Goal: Information Seeking & Learning: Learn about a topic

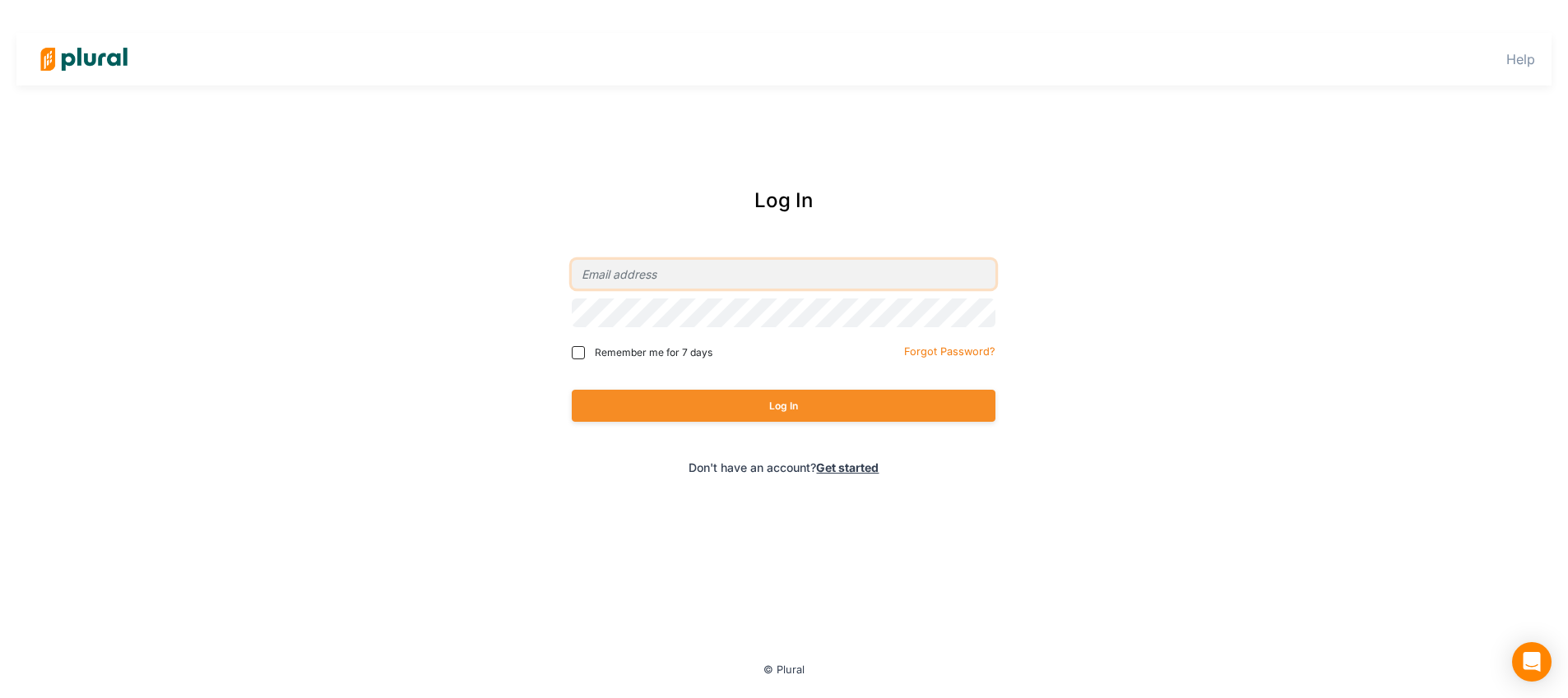
type input "[PERSON_NAME][EMAIL_ADDRESS][DOMAIN_NAME]"
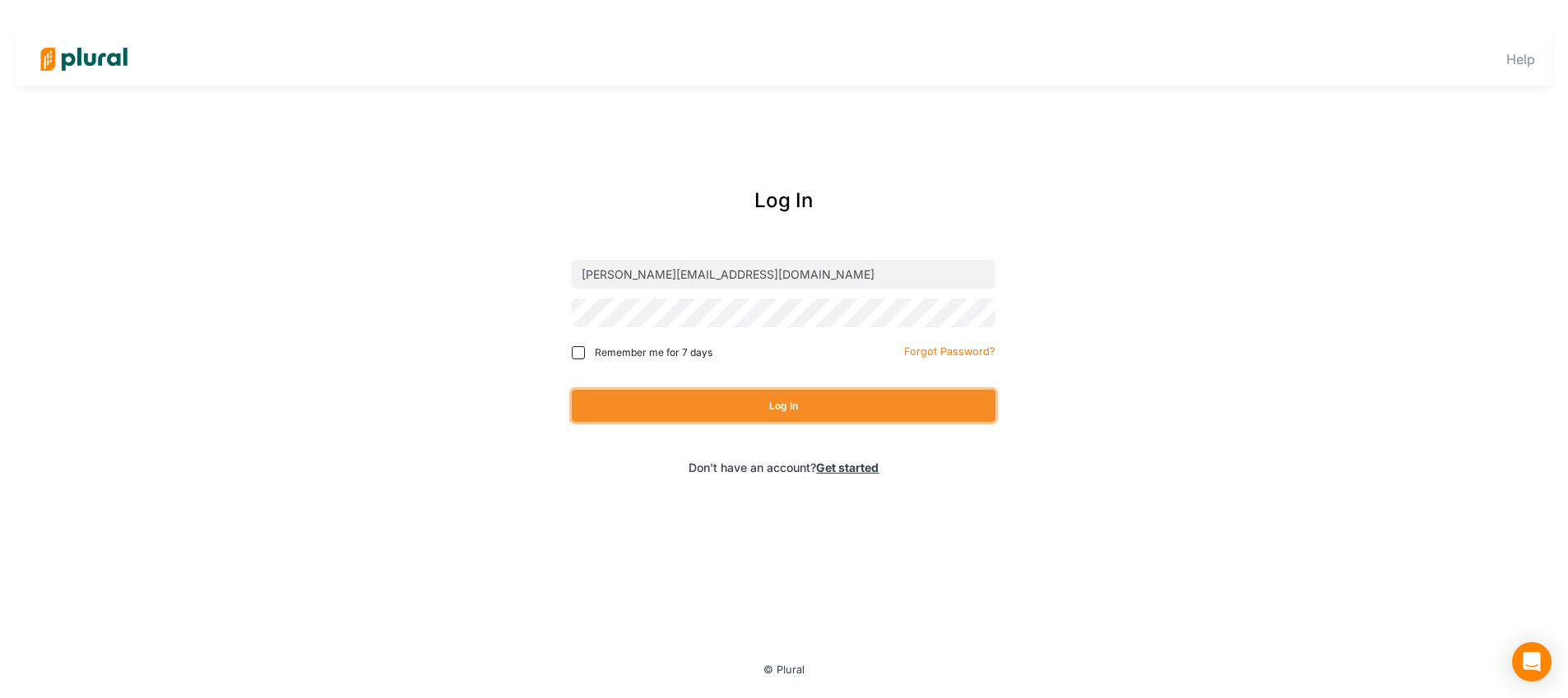
click at [776, 407] on button "Log In" at bounding box center [784, 406] width 424 height 32
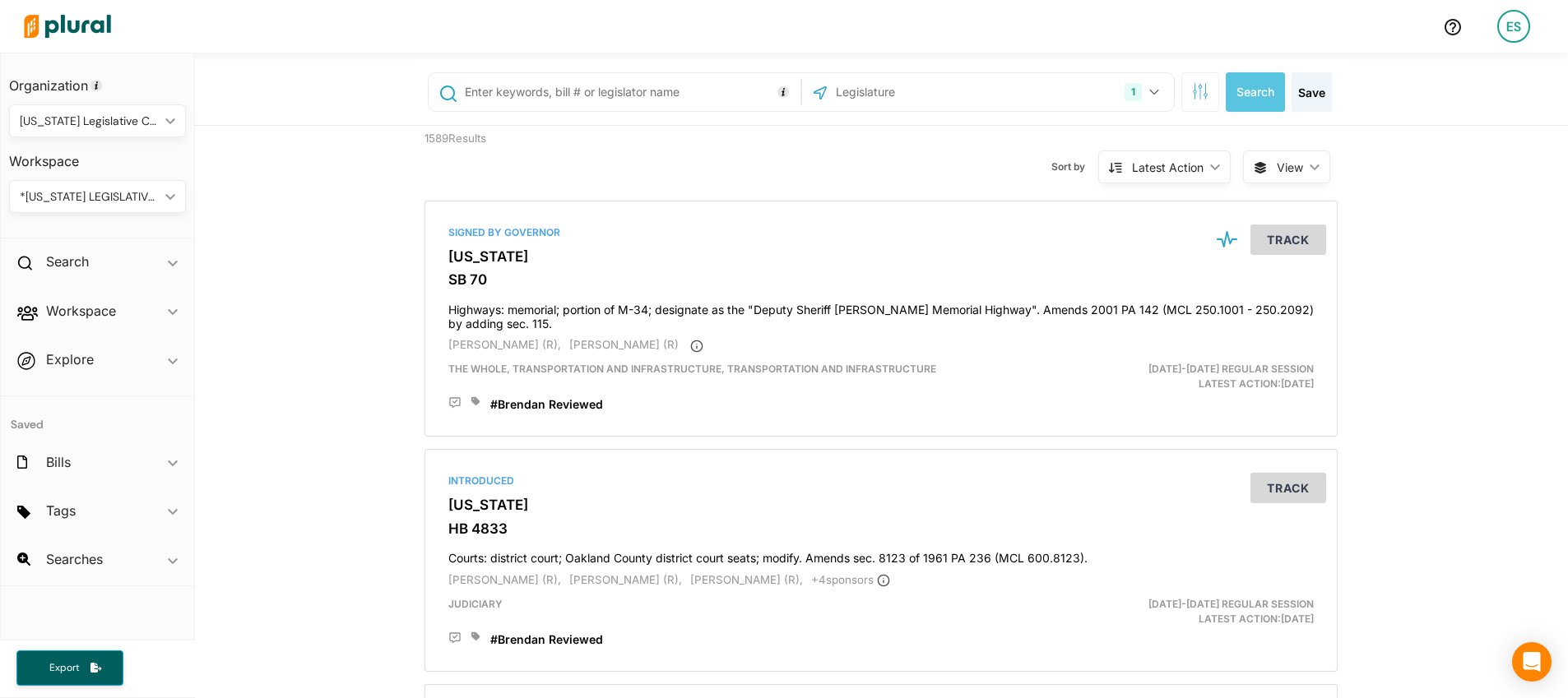
click at [530, 95] on input "text" at bounding box center [630, 92] width 334 height 31
type input "507"
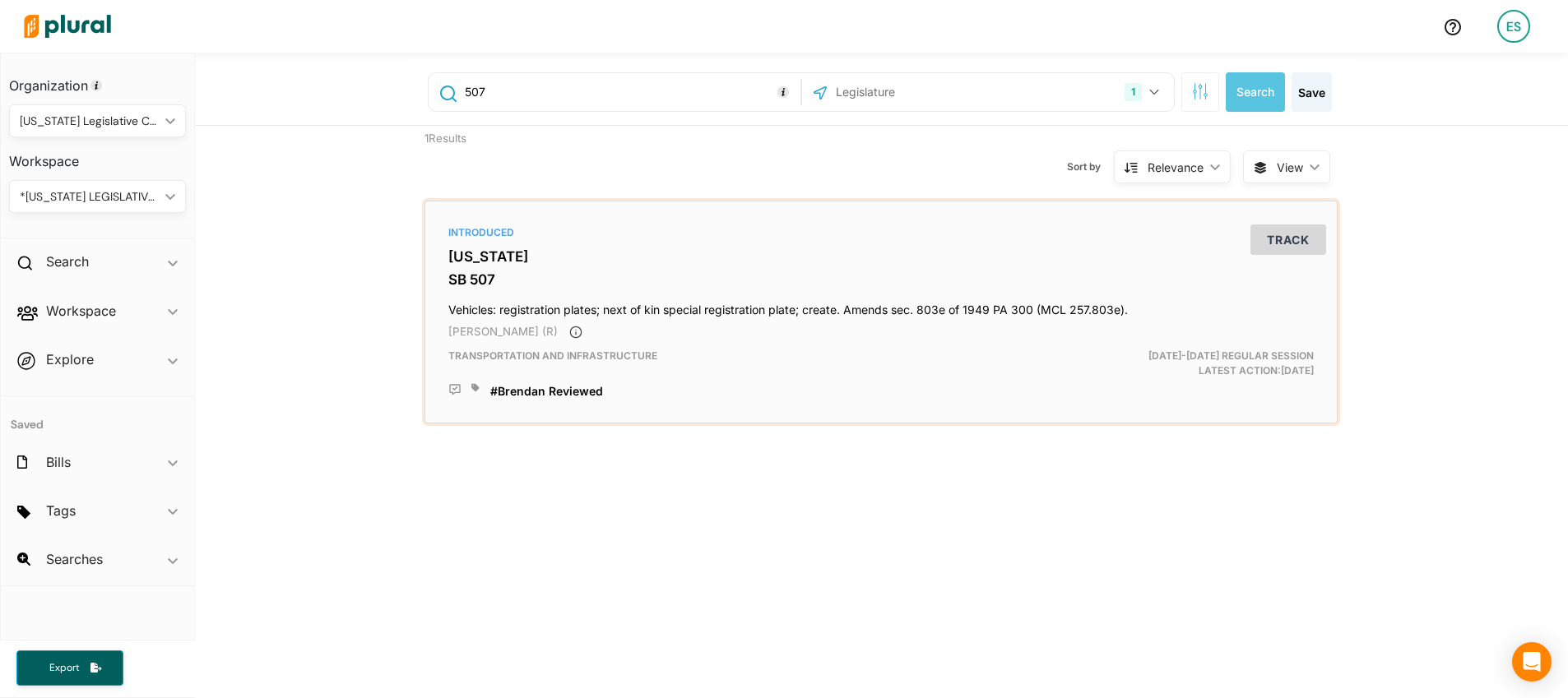
click at [487, 259] on h3 "[US_STATE]" at bounding box center [881, 257] width 865 height 16
click at [499, 77] on input "507" at bounding box center [630, 92] width 334 height 31
click at [507, 88] on input "507" at bounding box center [630, 92] width 334 height 31
drag, startPoint x: 507, startPoint y: 88, endPoint x: 389, endPoint y: 81, distance: 118.2
click at [389, 81] on div "507 1 [US_STATE] [GEOGRAPHIC_DATA] Congress Select All Clear All Search Save" at bounding box center [881, 90] width 1372 height 73
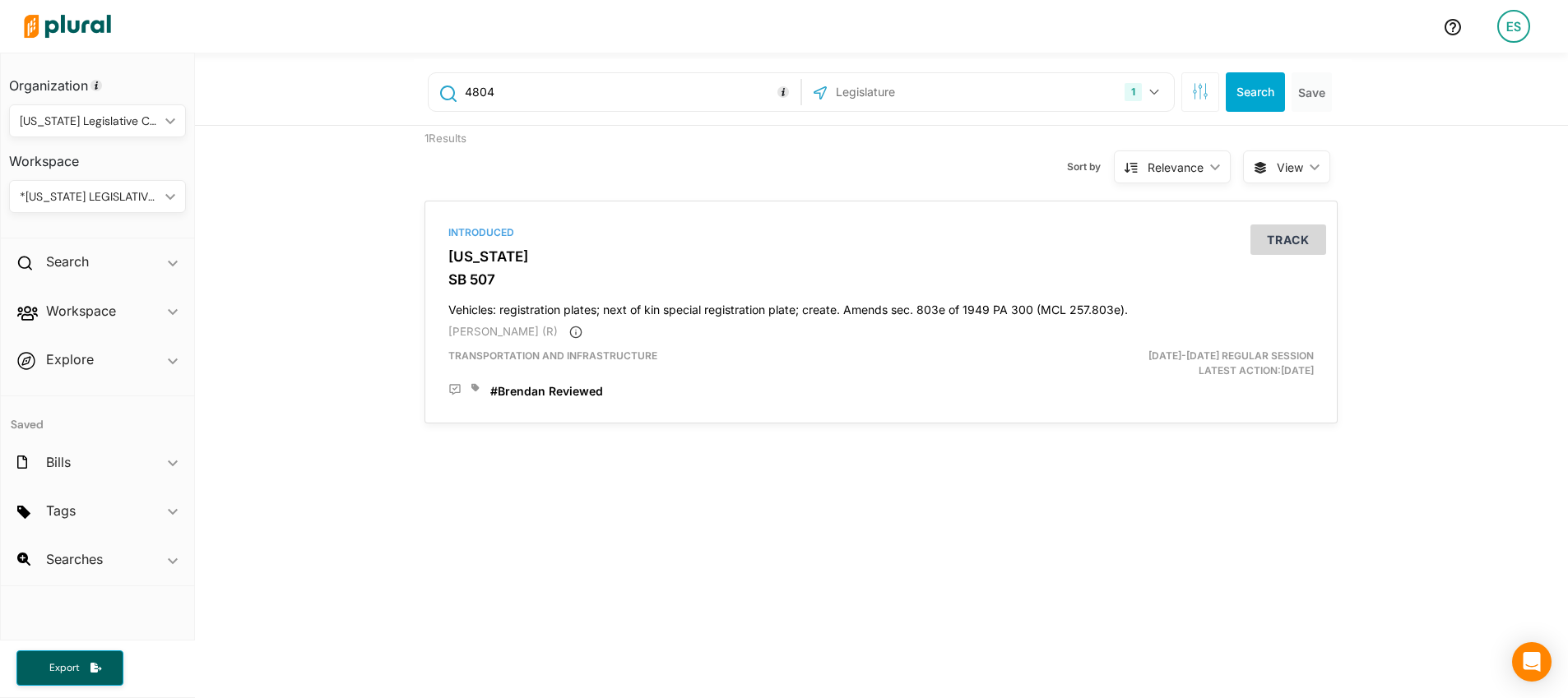
type input "4804"
click at [513, 285] on h3 "HB 4804" at bounding box center [881, 280] width 865 height 16
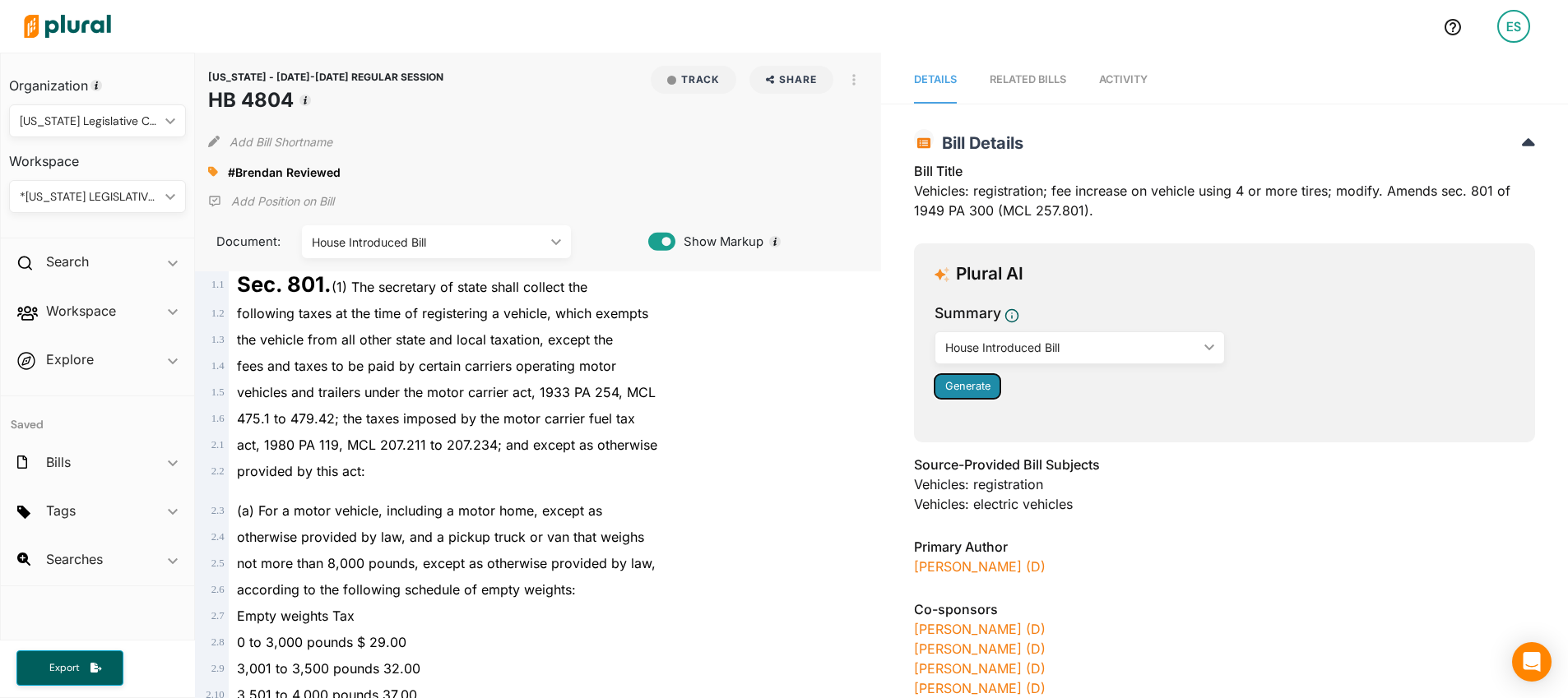
click at [970, 383] on span "Generate" at bounding box center [968, 386] width 46 height 13
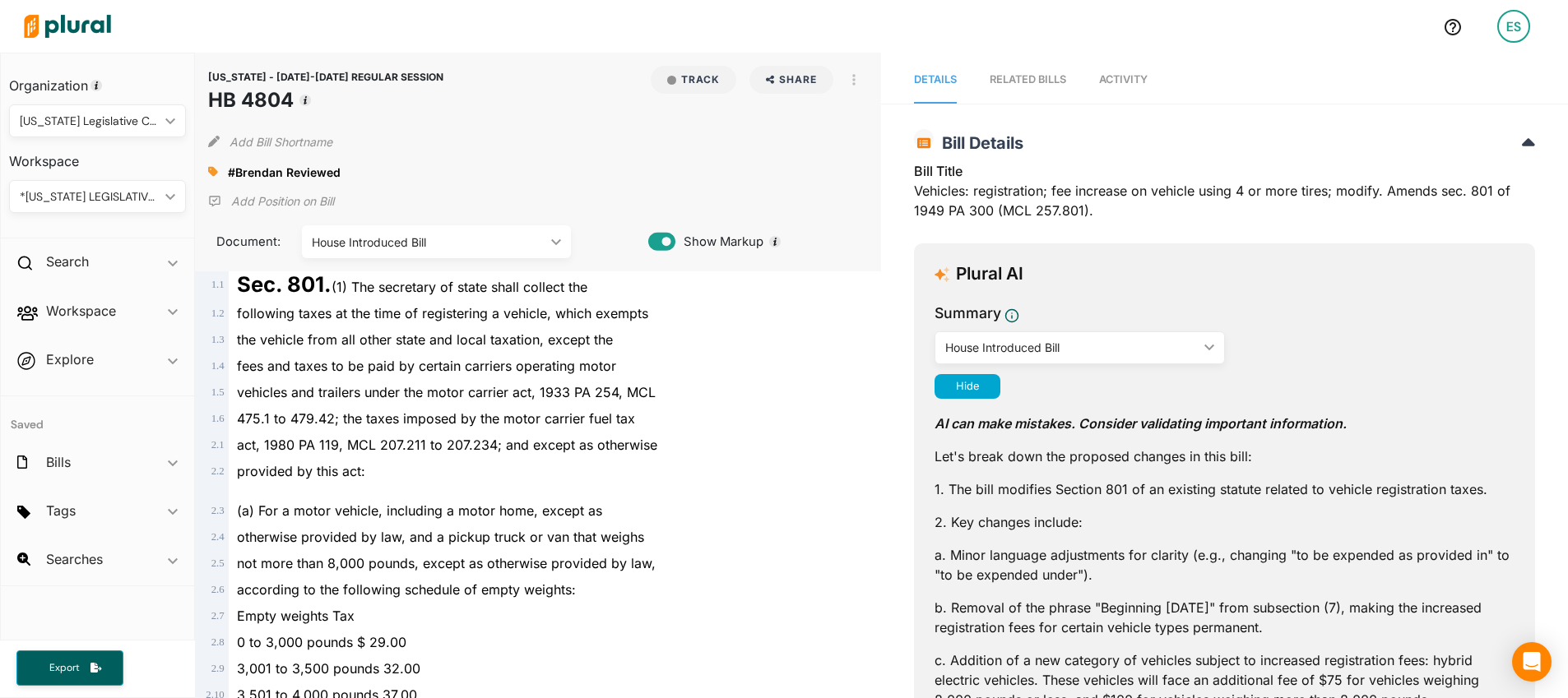
click at [975, 191] on div "Bill Title Vehicles: registration; fee increase on vehicle using 4 or more tire…" at bounding box center [1224, 196] width 621 height 69
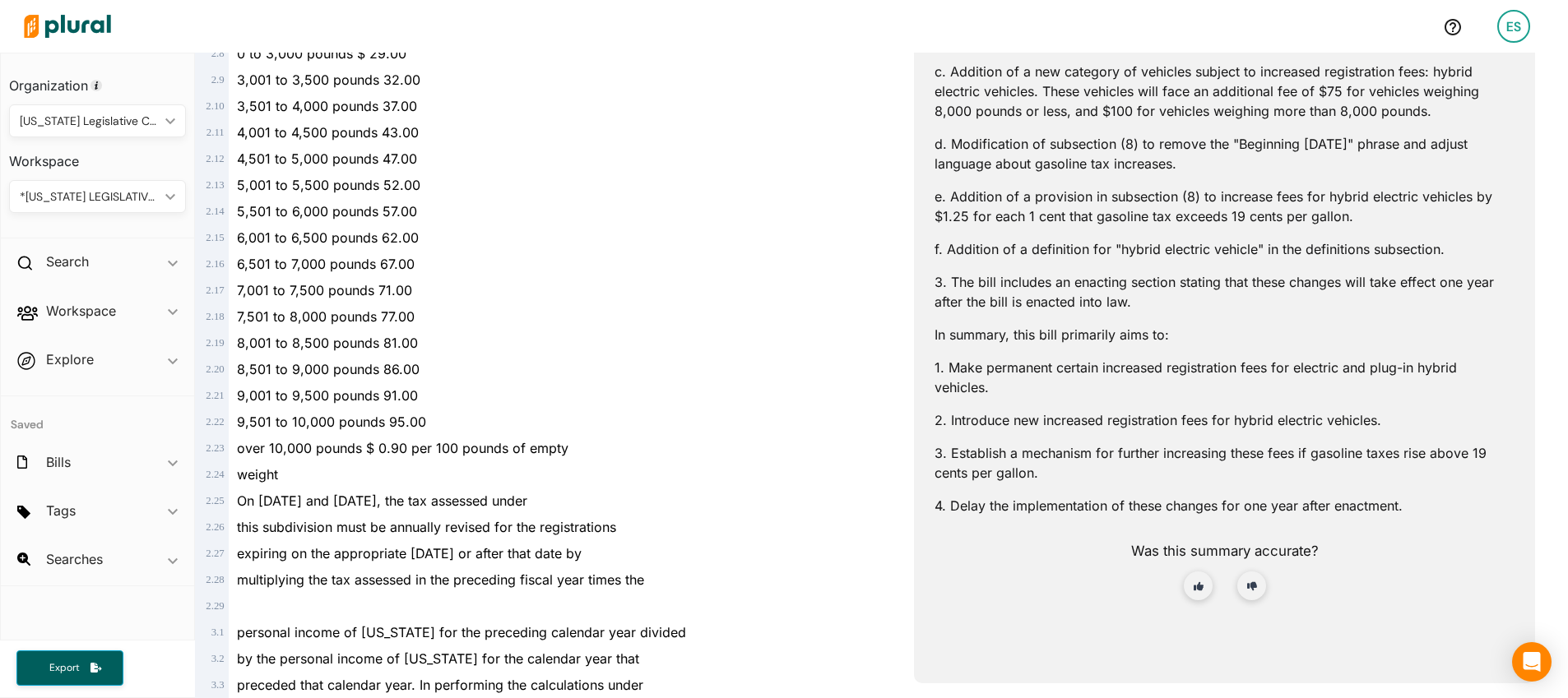
scroll to position [577, 0]
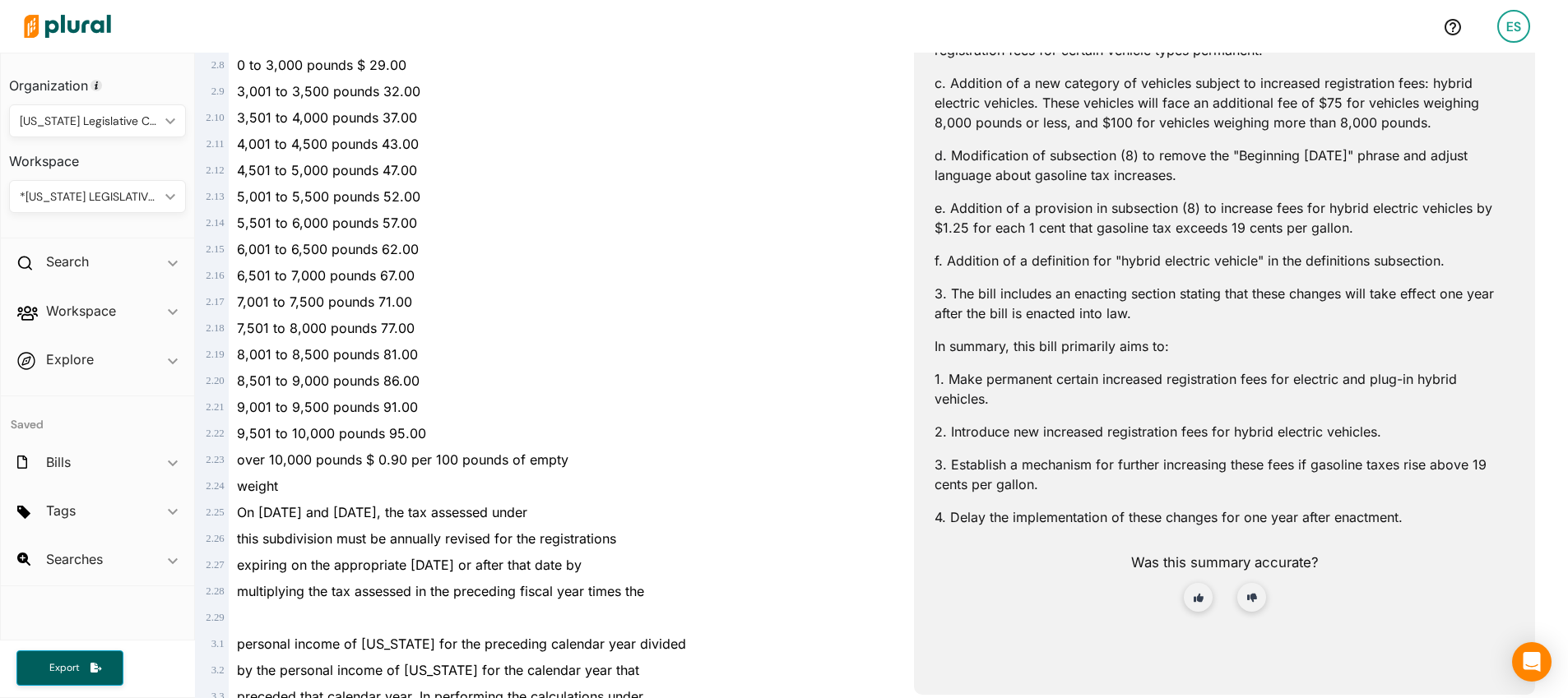
drag, startPoint x: 951, startPoint y: 82, endPoint x: 1438, endPoint y: 131, distance: 489.5
click at [1438, 131] on p "c. Addition of a new category of vehicles subject to increased registration fee…" at bounding box center [1224, 102] width 580 height 59
copy p "Addition of a new category of vehicles subject to increased registration fees: …"
click at [1248, 99] on p "c. Addition of a new category of vehicles subject to increased registration fee…" at bounding box center [1224, 102] width 580 height 59
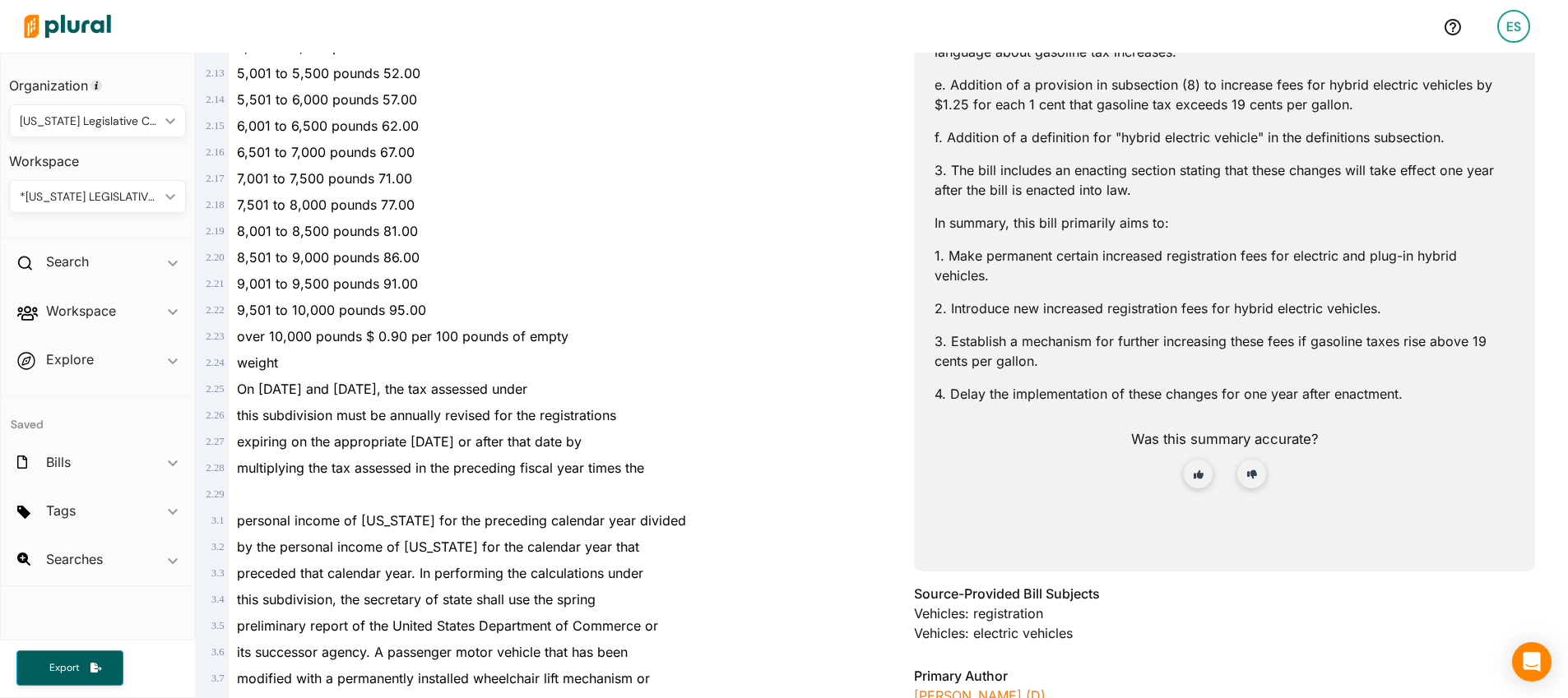
scroll to position [717, 0]
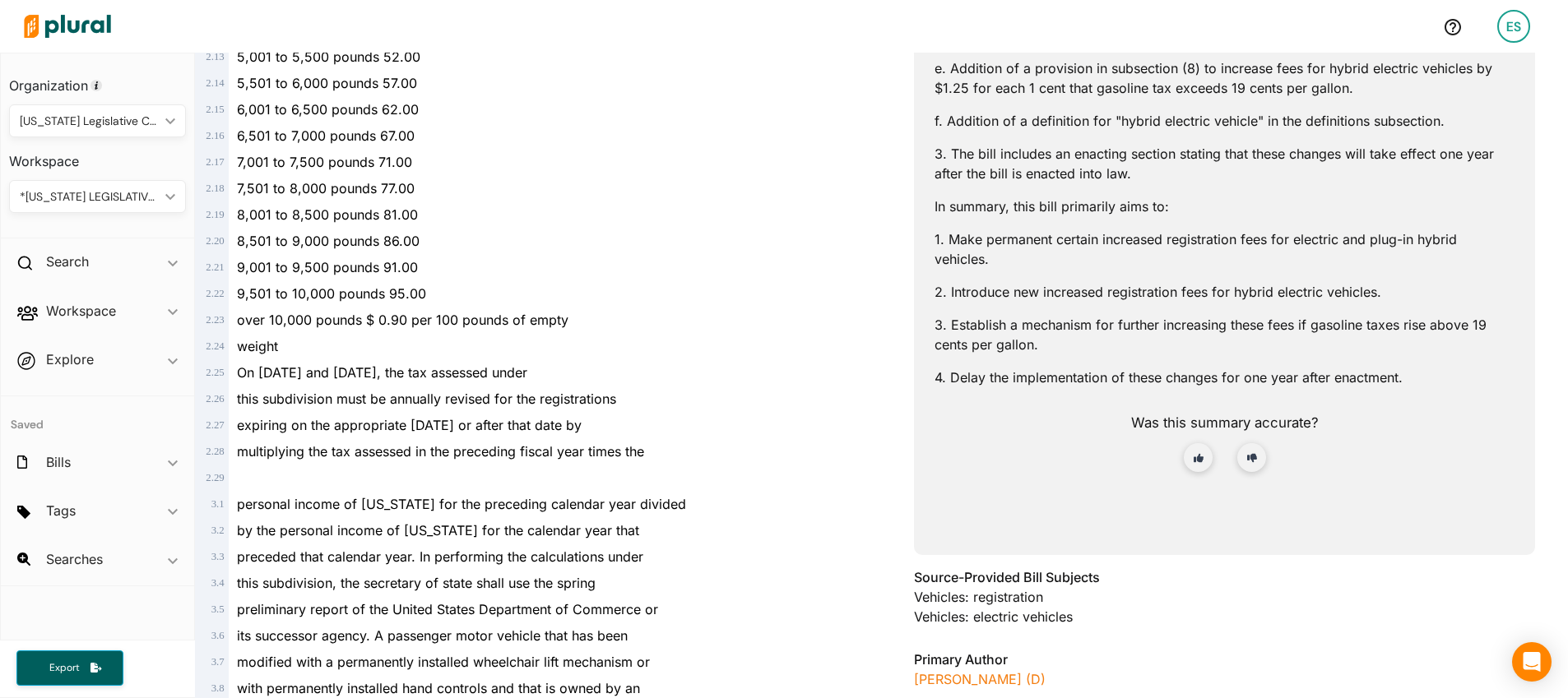
drag, startPoint x: 1217, startPoint y: 69, endPoint x: 1307, endPoint y: 81, distance: 90.8
click at [1350, 87] on p "e. Addition of a provision in subsection (8) to increase fees for hybrid electr…" at bounding box center [1224, 78] width 580 height 39
copy p "increase fees for hybrid electric vehicles by $1.25 for each 1 cent that gasoli…"
click at [1298, 135] on div "AI can make mistakes. Consider validating important information. Let's break do…" at bounding box center [1224, 97] width 580 height 830
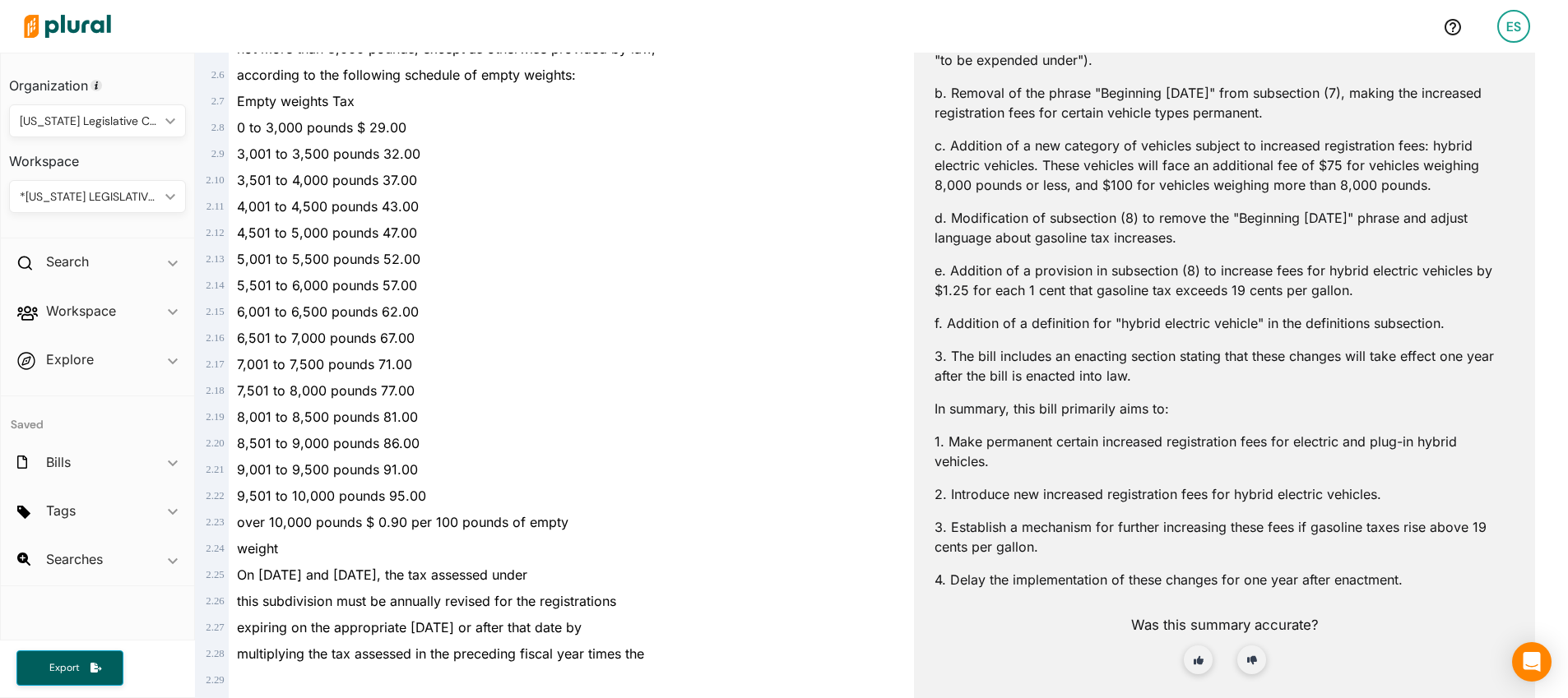
scroll to position [529, 0]
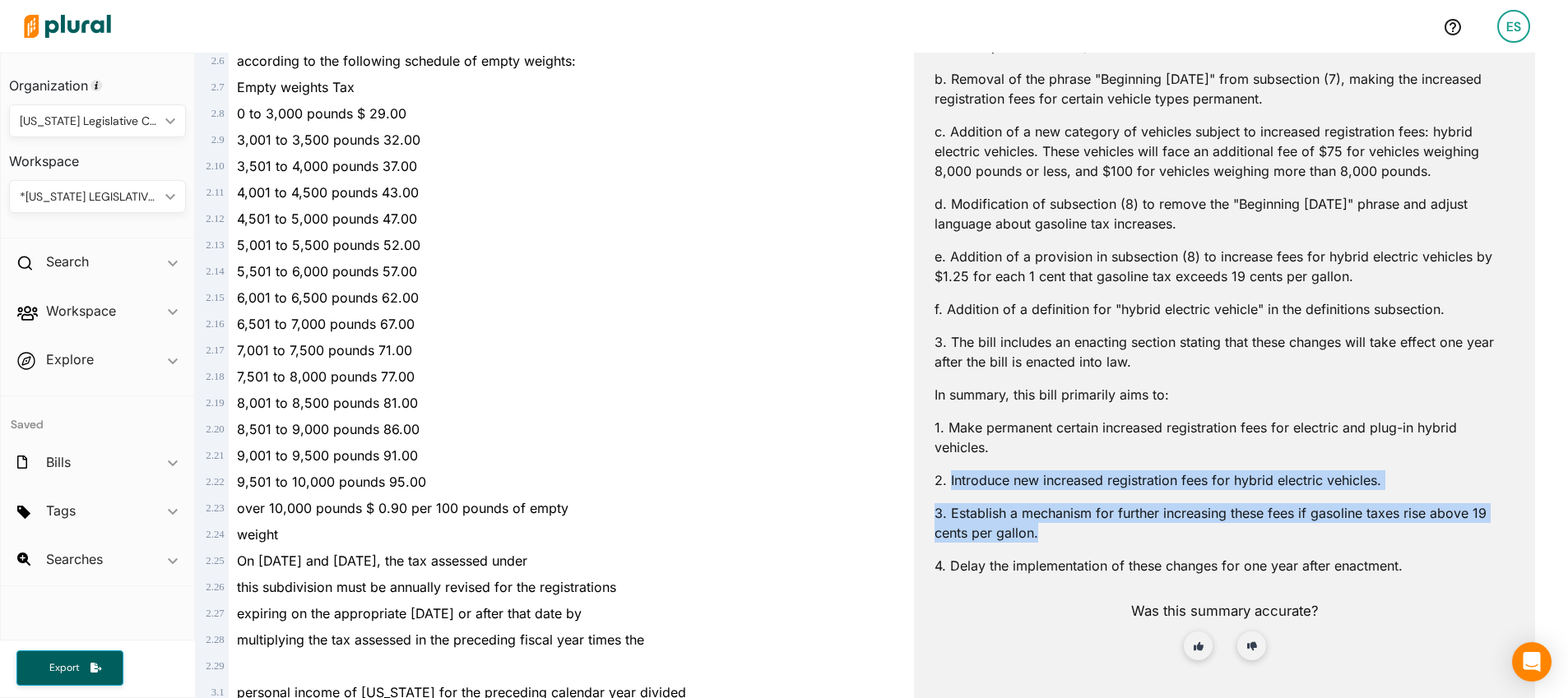
drag, startPoint x: 951, startPoint y: 482, endPoint x: 1182, endPoint y: 537, distance: 237.5
click at [1186, 539] on div "AI can make mistakes. Consider validating important information. Let's break do…" at bounding box center [1224, 285] width 580 height 830
copy div "Introduce new increased registration fees for hybrid electric vehicles. 3. Esta…"
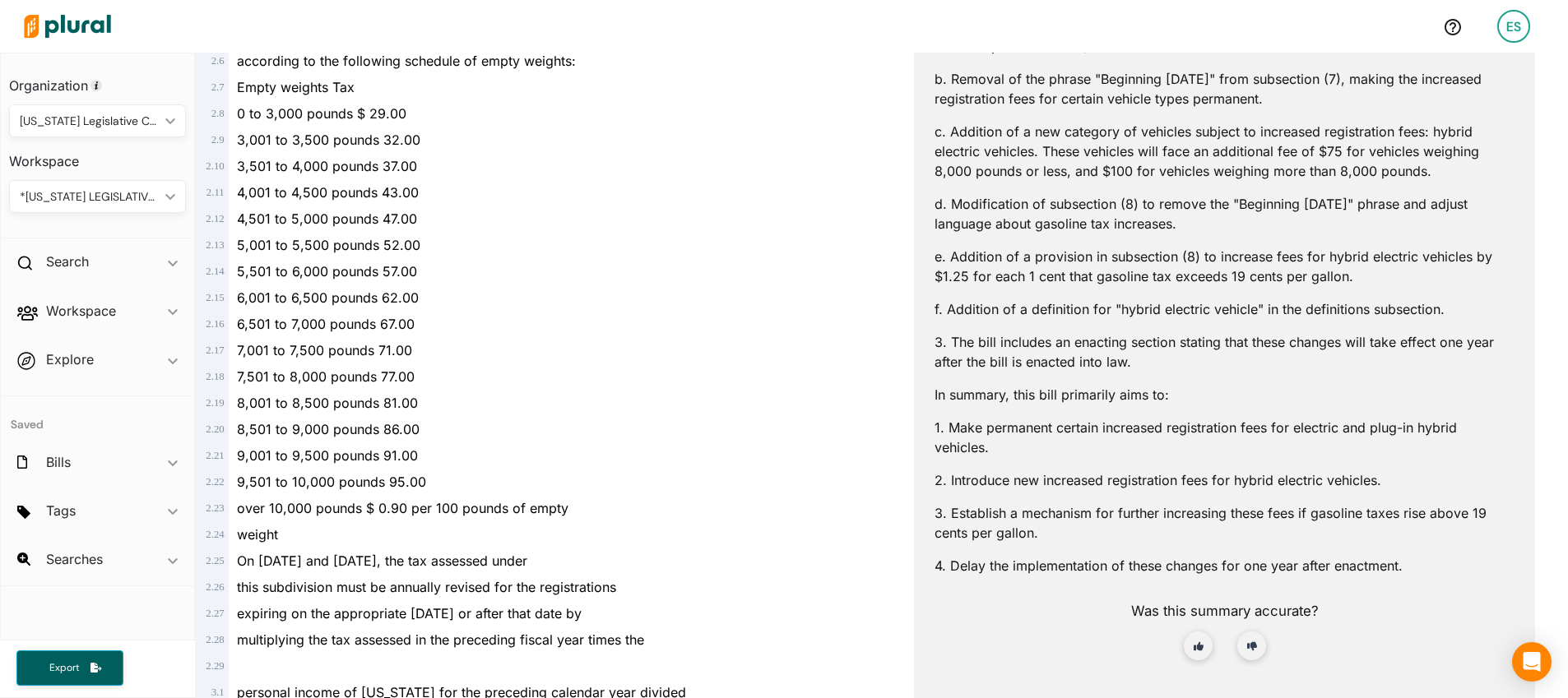
click at [1049, 509] on p "3. Establish a mechanism for further increasing these fees if gasoline taxes ri…" at bounding box center [1224, 523] width 580 height 39
click at [120, 313] on div "Workspace ic_keyboard_arrow_down" at bounding box center [98, 314] width 194 height 45
drag, startPoint x: 111, startPoint y: 307, endPoint x: 106, endPoint y: 217, distance: 90.1
click at [111, 306] on h2 "Workspace" at bounding box center [80, 311] width 70 height 18
click at [110, 193] on div "*[US_STATE] LEGISLATIVE CONSULTANTS" at bounding box center [90, 196] width 139 height 17
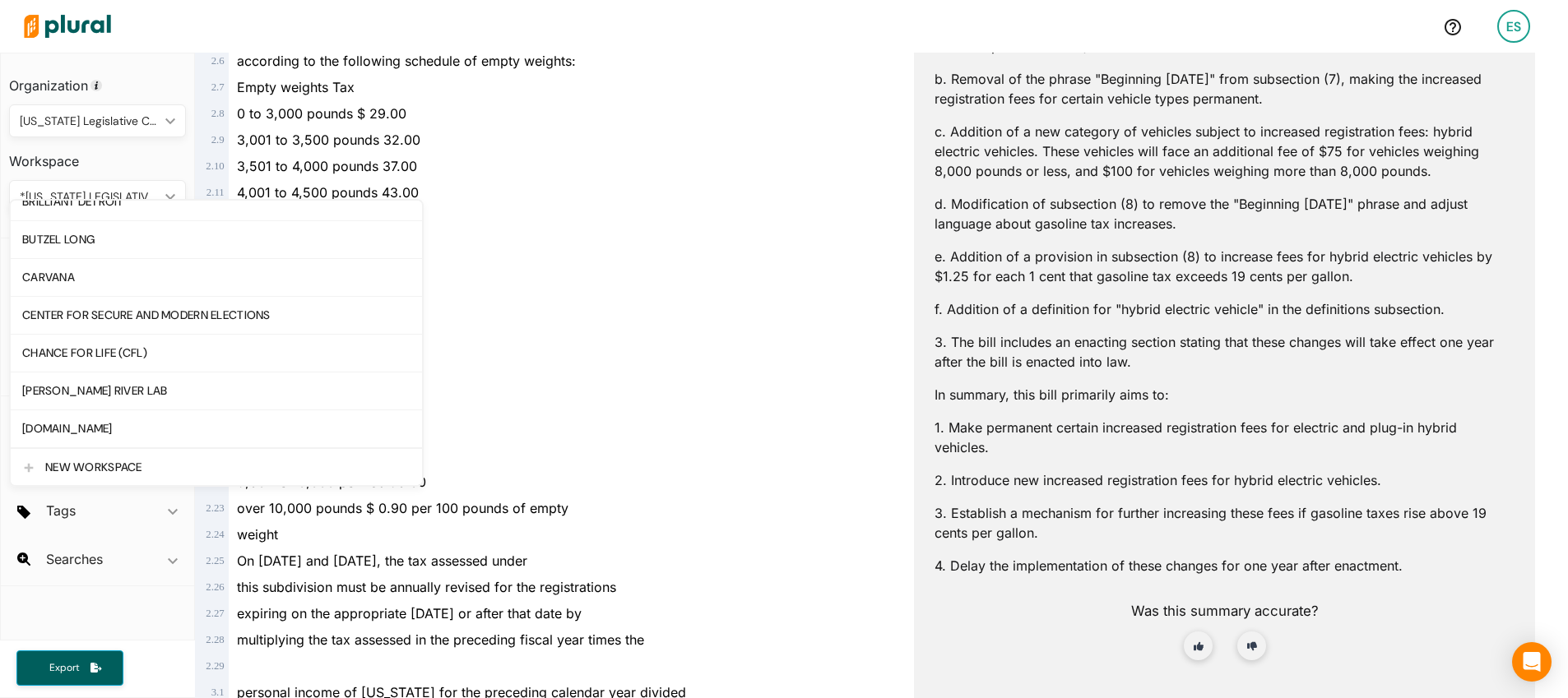
scroll to position [314, 0]
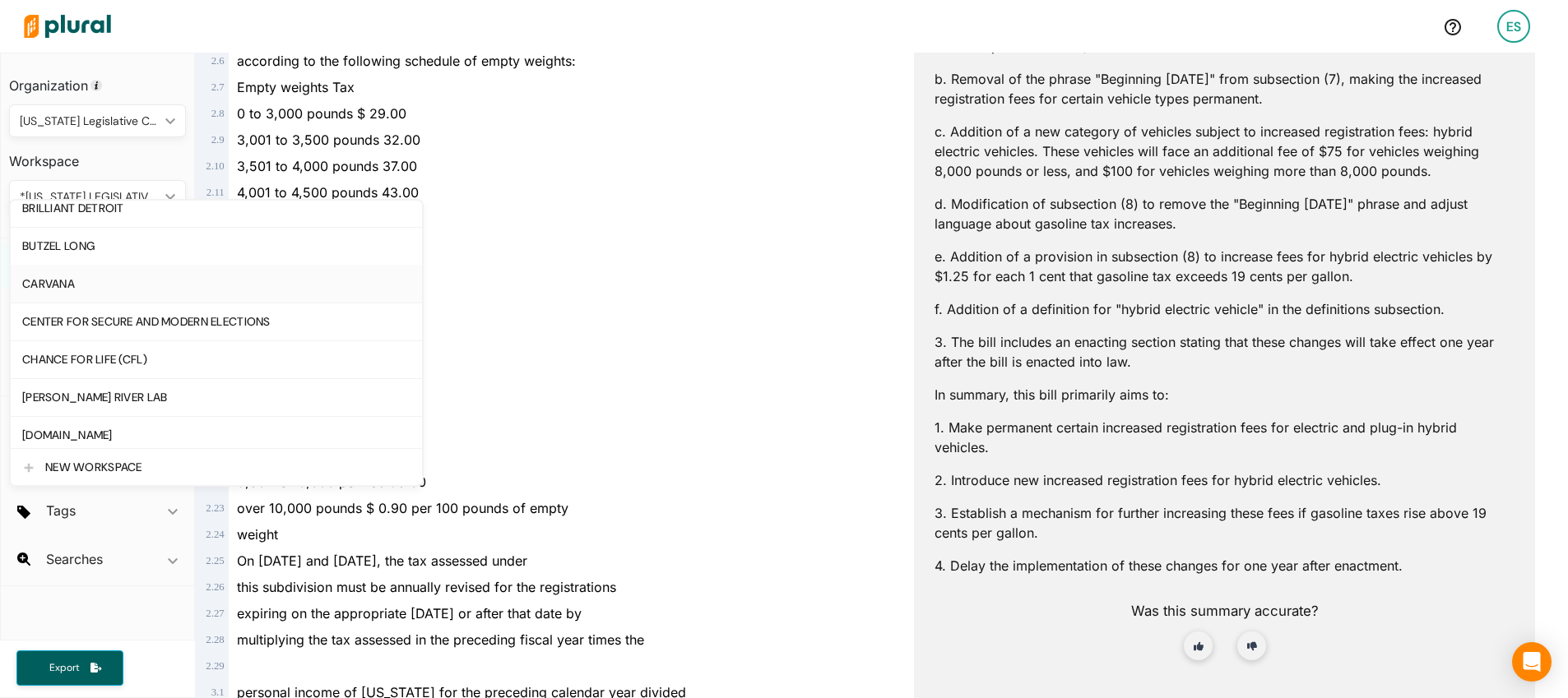
click at [95, 284] on div "CARVANA" at bounding box center [216, 283] width 388 height 14
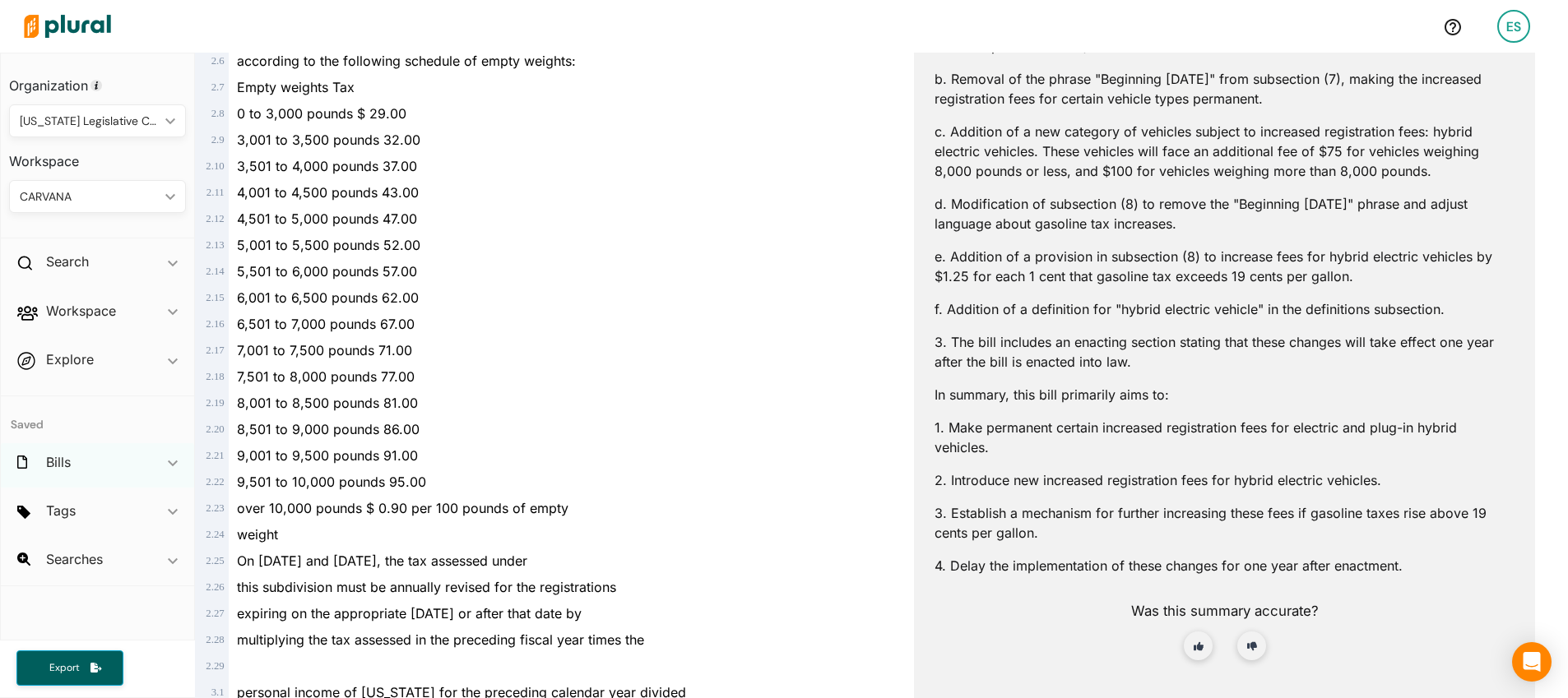
click at [87, 469] on div "Bills ic_keyboard_arrow_down" at bounding box center [98, 465] width 194 height 45
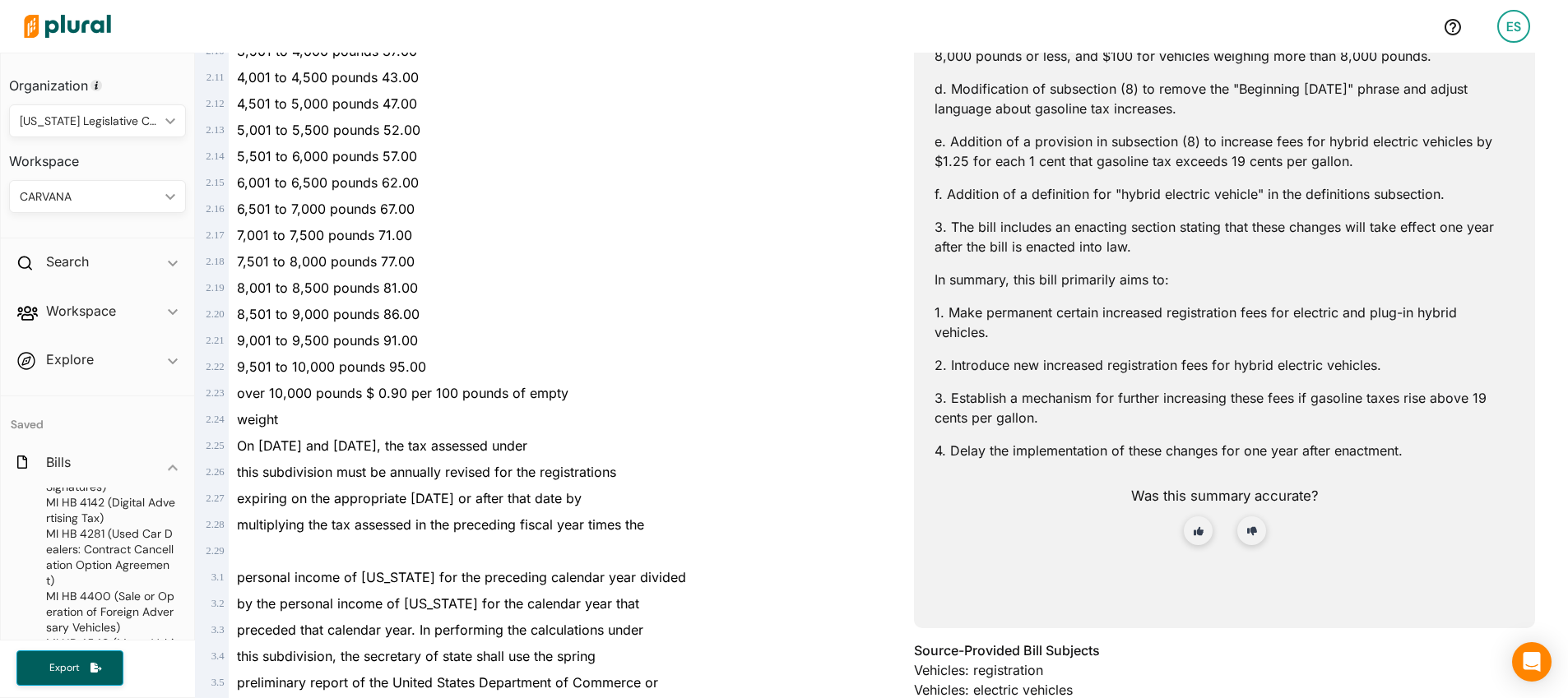
scroll to position [37, 0]
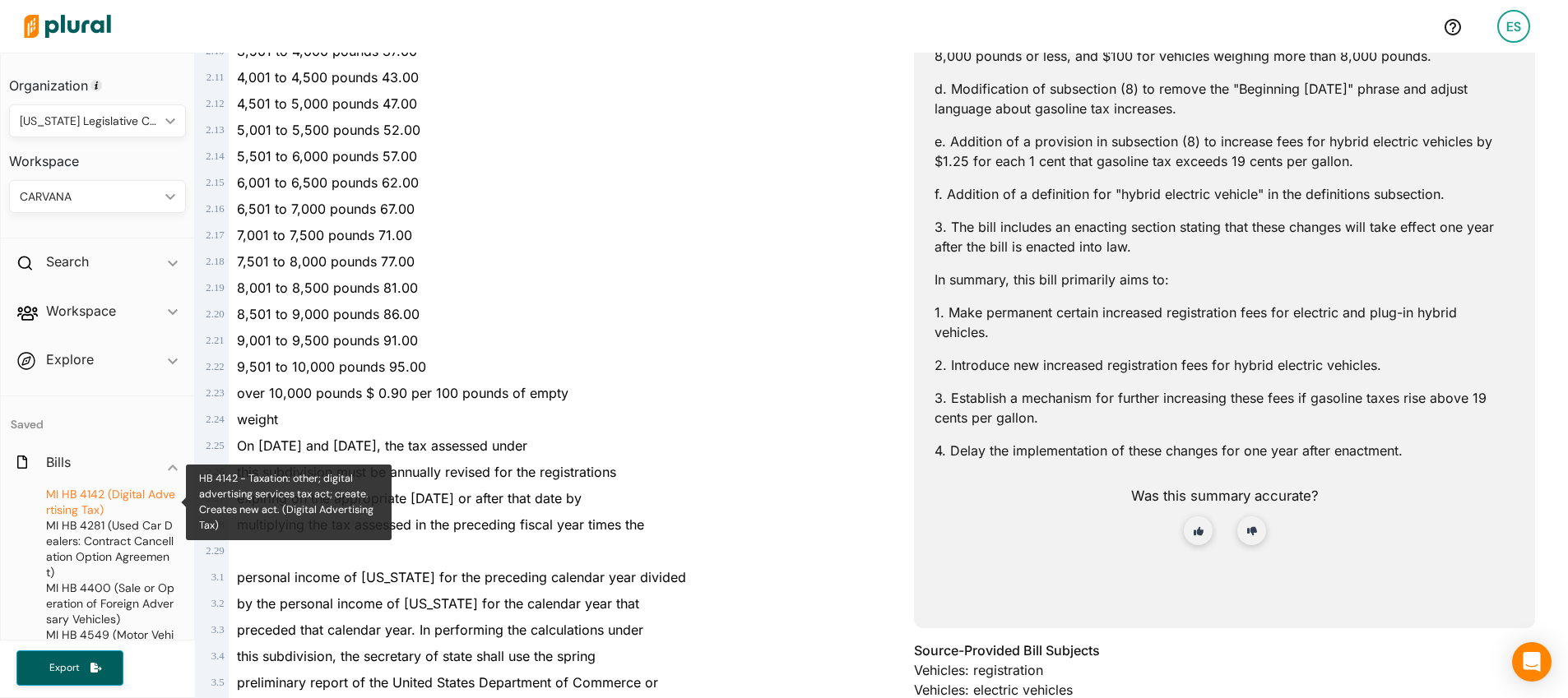
click at [124, 493] on span "HB 4142 (Digital Advertising Tax)" at bounding box center [110, 502] width 129 height 30
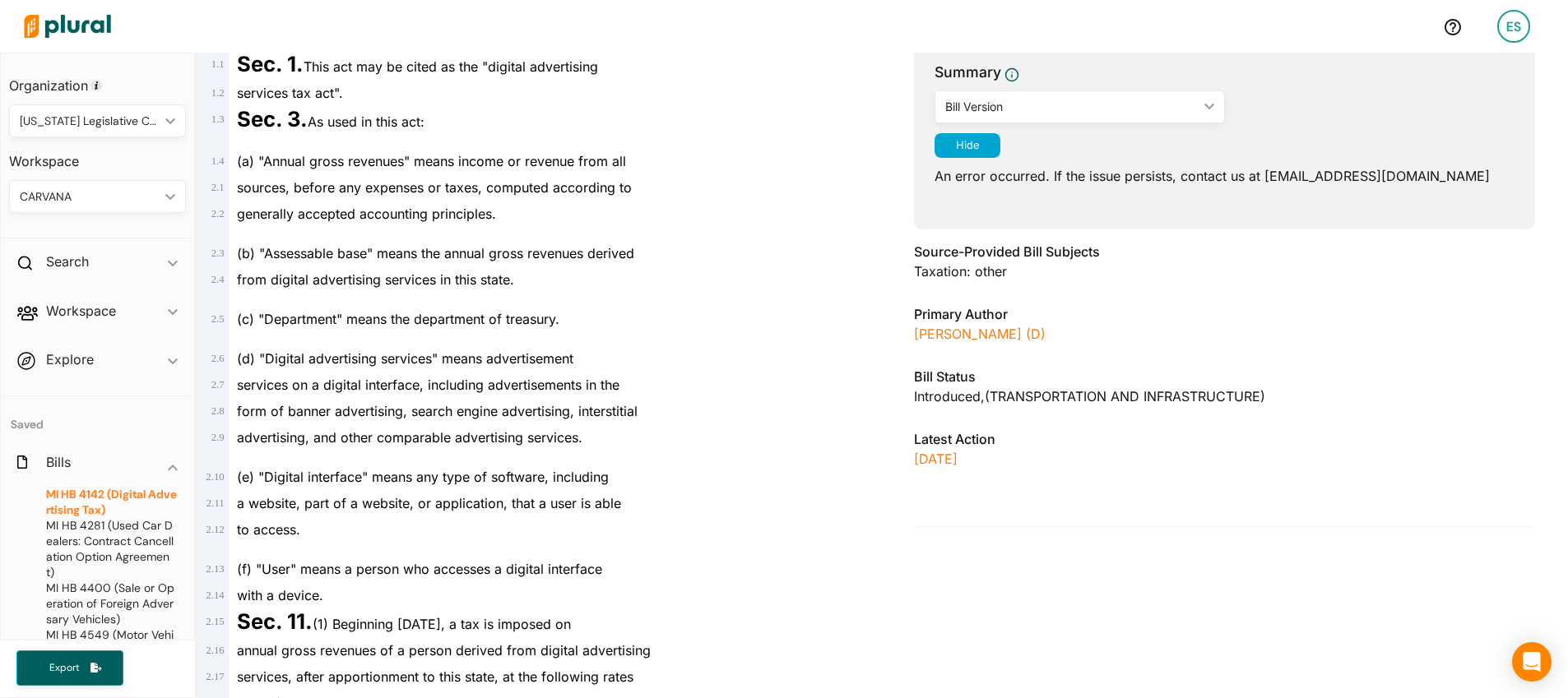
scroll to position [224, 0]
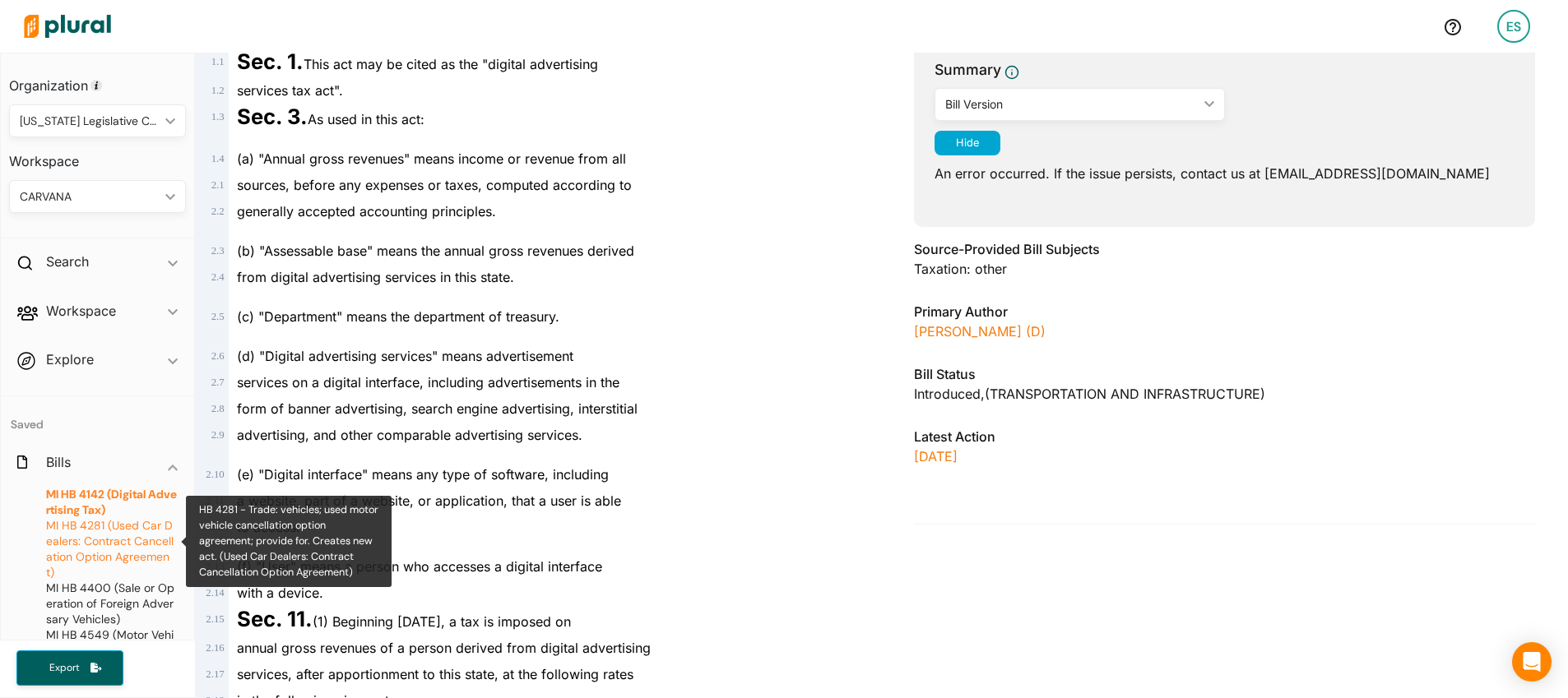
click at [73, 529] on span "HB 4281 (Used Car Dealers: Contract Cancellation Option Agreement)" at bounding box center [110, 549] width 128 height 62
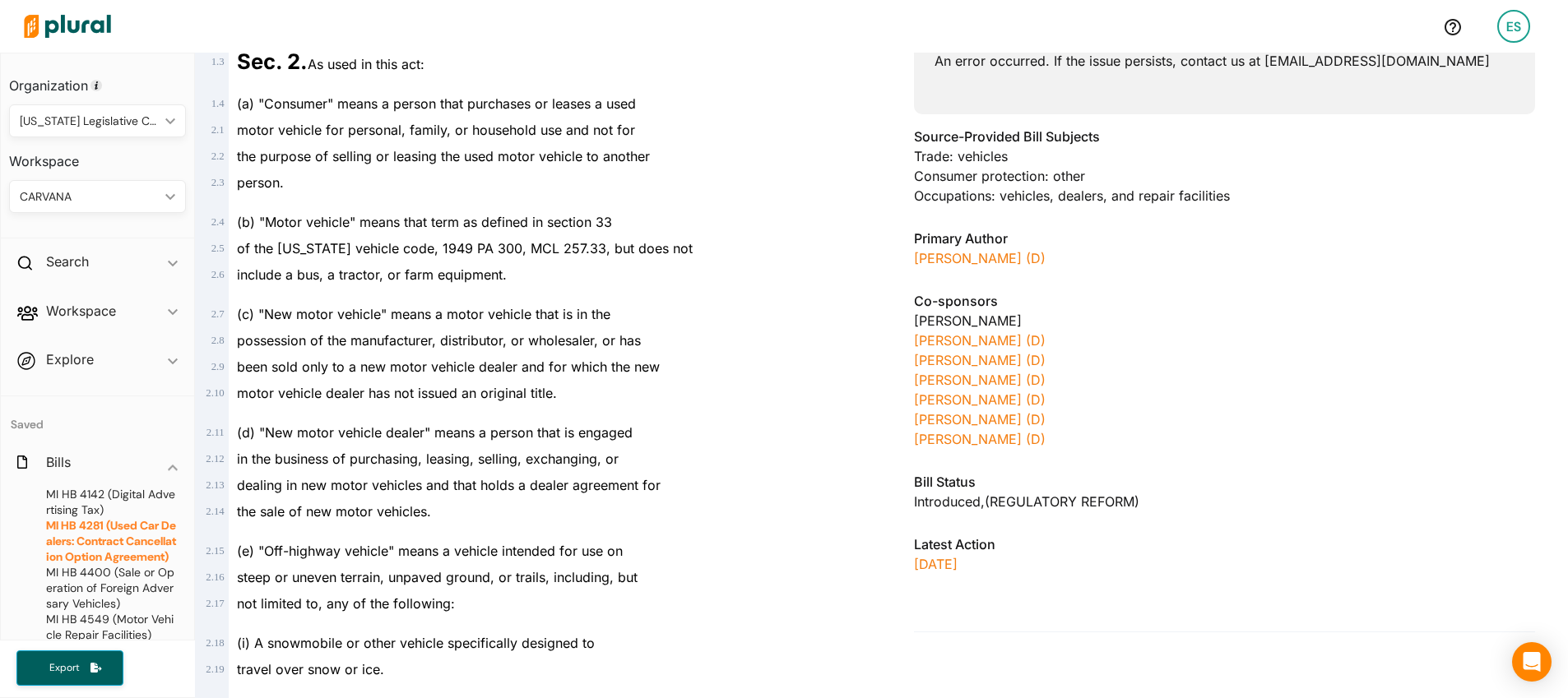
scroll to position [339, 0]
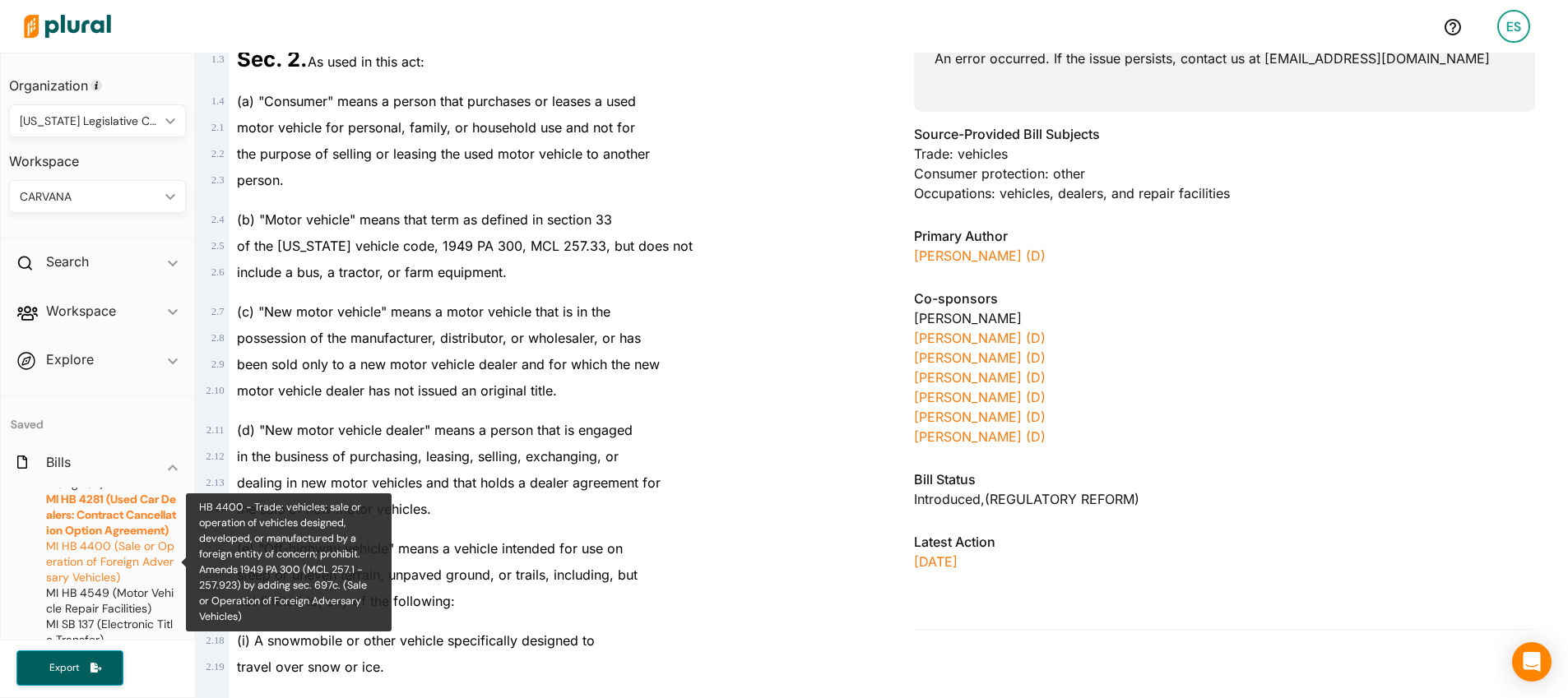
click at [88, 545] on span "HB 4400 (Sale or Operation of Foreign Adversary Vehicles)" at bounding box center [110, 562] width 128 height 46
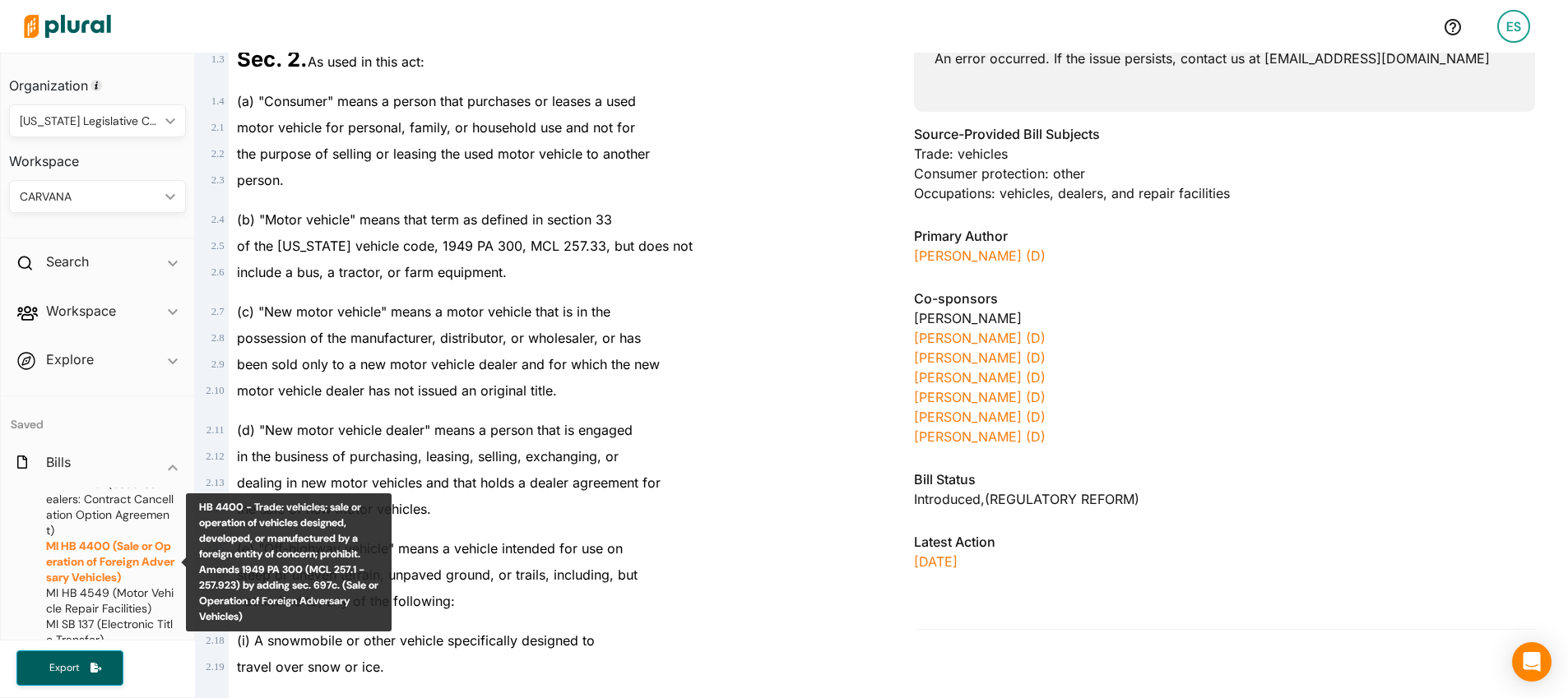
scroll to position [62, 0]
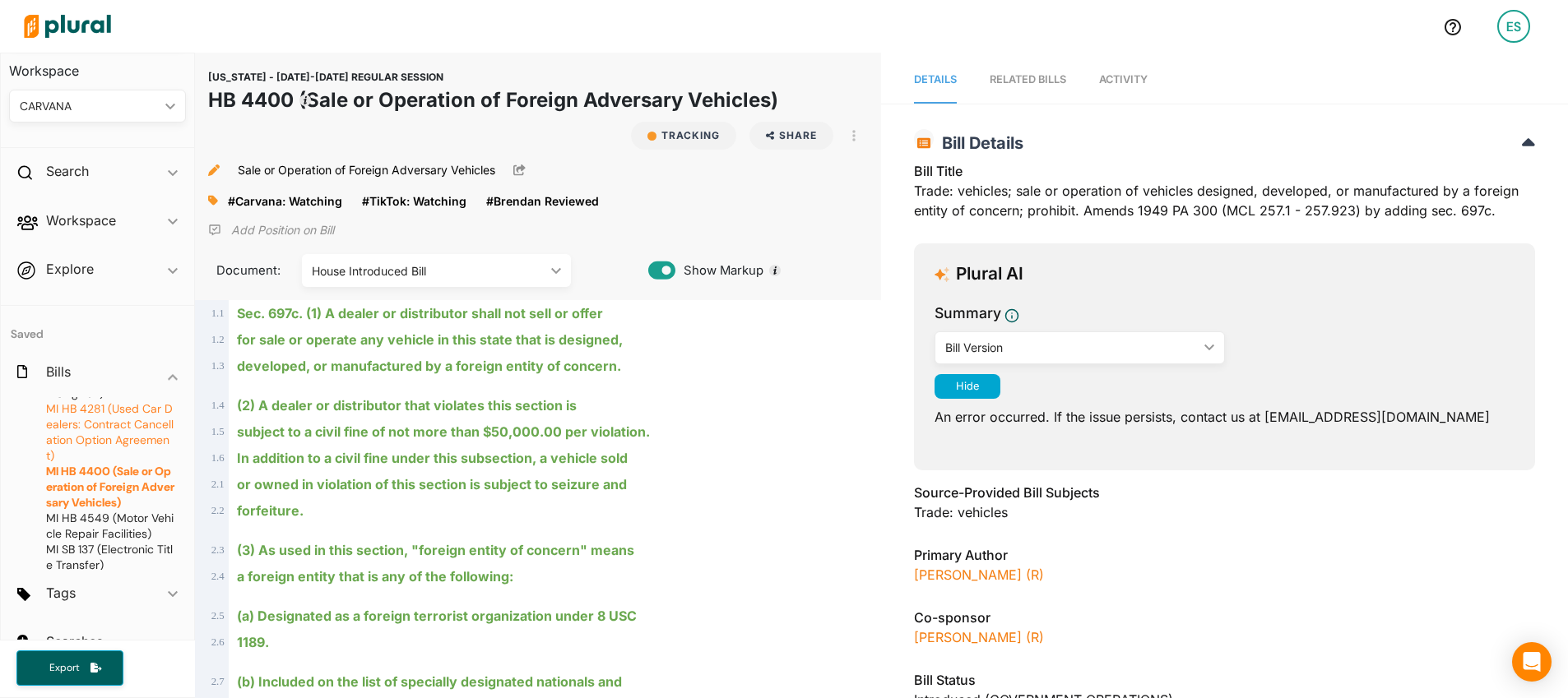
scroll to position [95, 0]
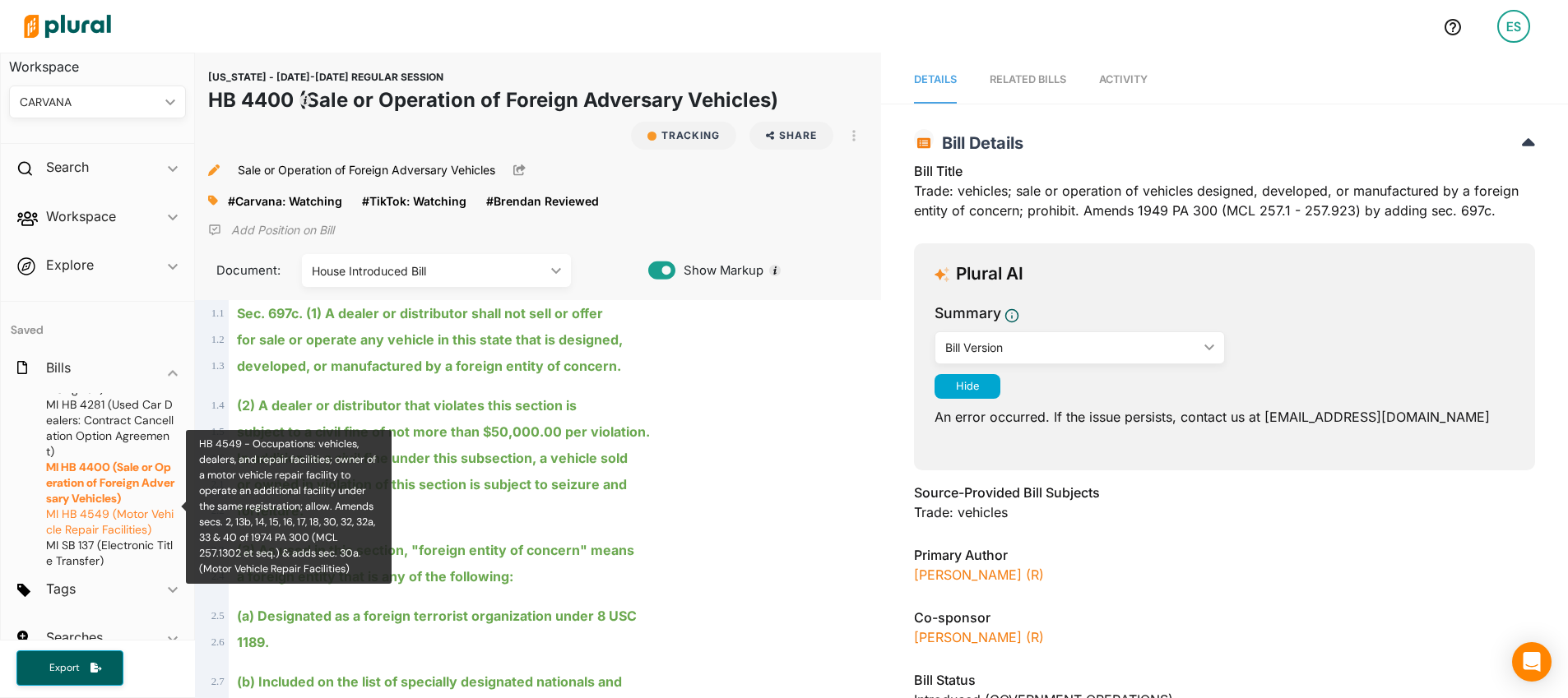
click at [112, 507] on span "HB 4549 (Motor Vehicle Repair Facilities)" at bounding box center [110, 522] width 128 height 30
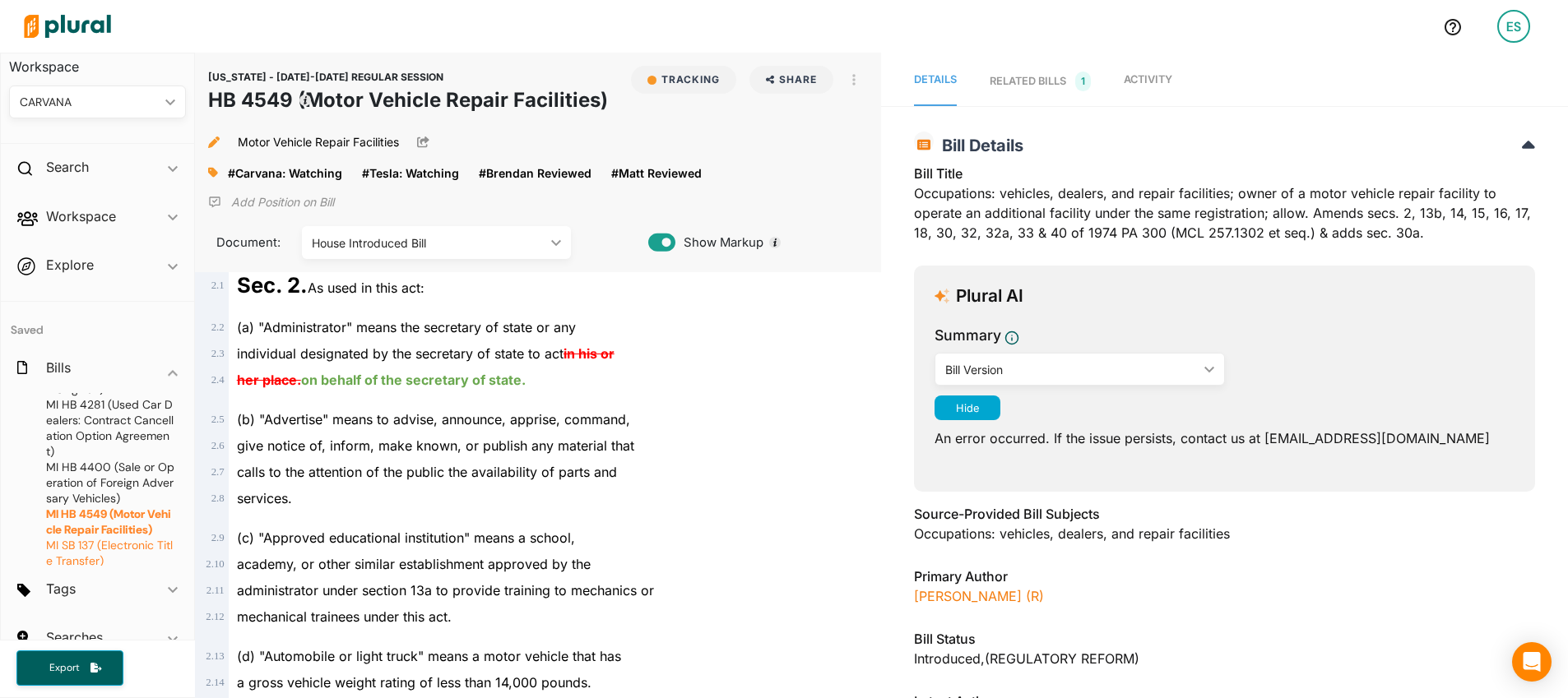
click at [74, 538] on span "SB 137 (Electronic Title Transfer)" at bounding box center [109, 553] width 127 height 30
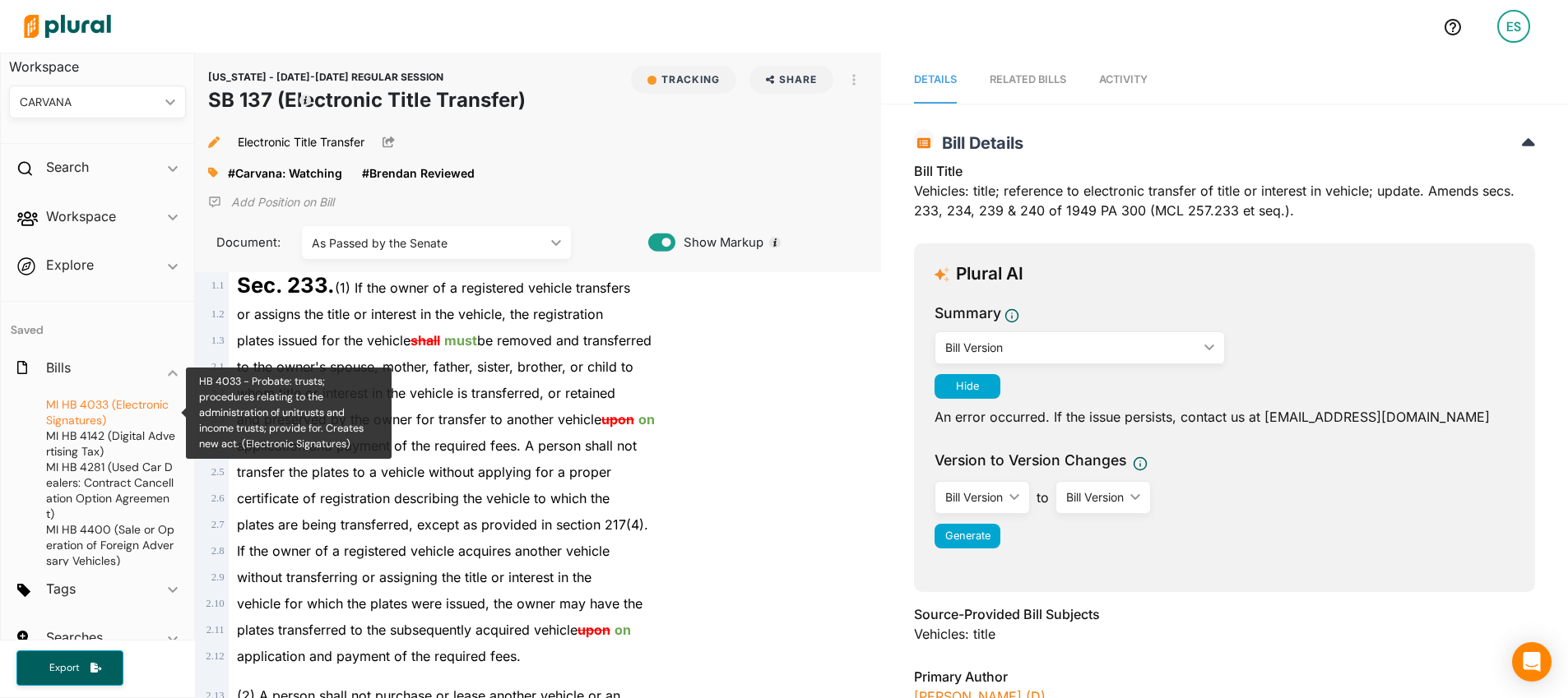
click at [111, 406] on span "HB 4033 (Electronic Signatures)" at bounding box center [107, 412] width 122 height 30
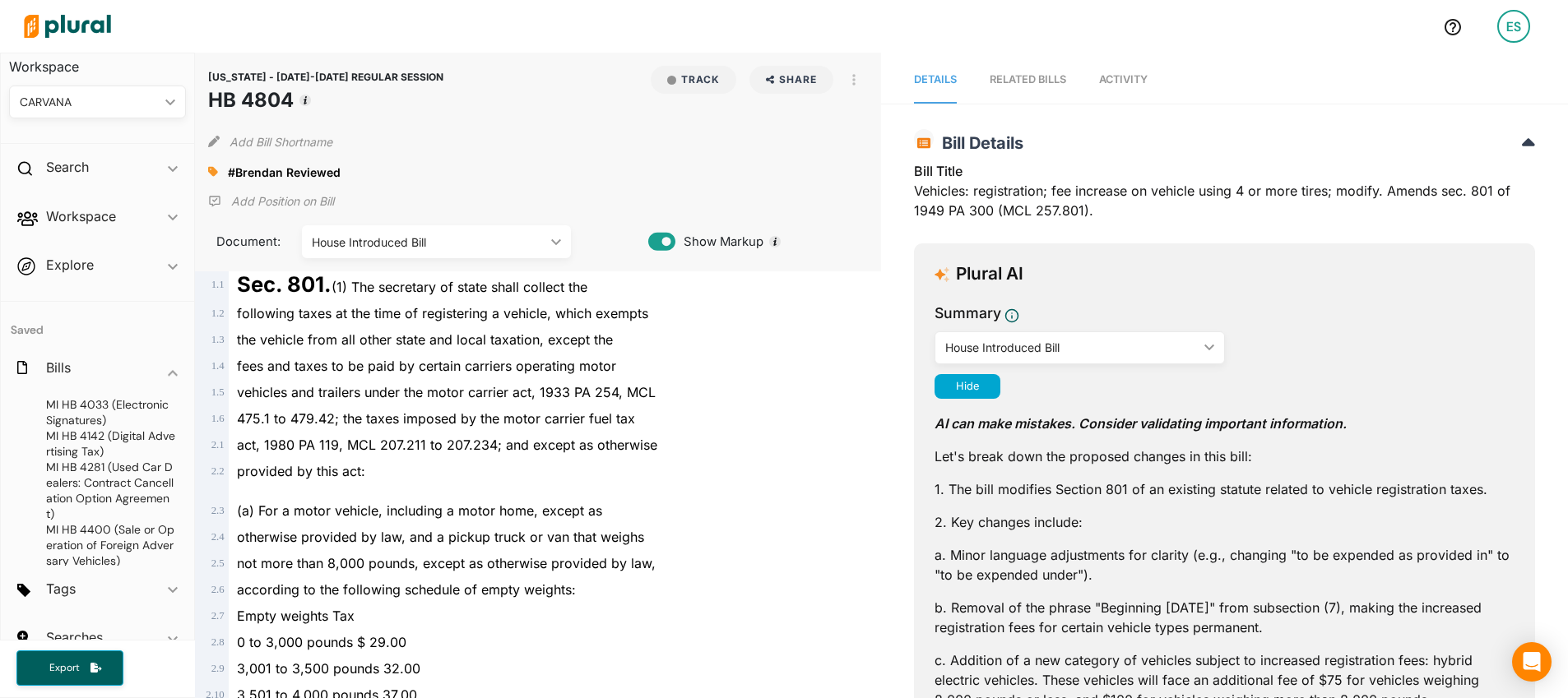
scroll to position [95, 0]
